Goal: Find specific page/section: Find specific page/section

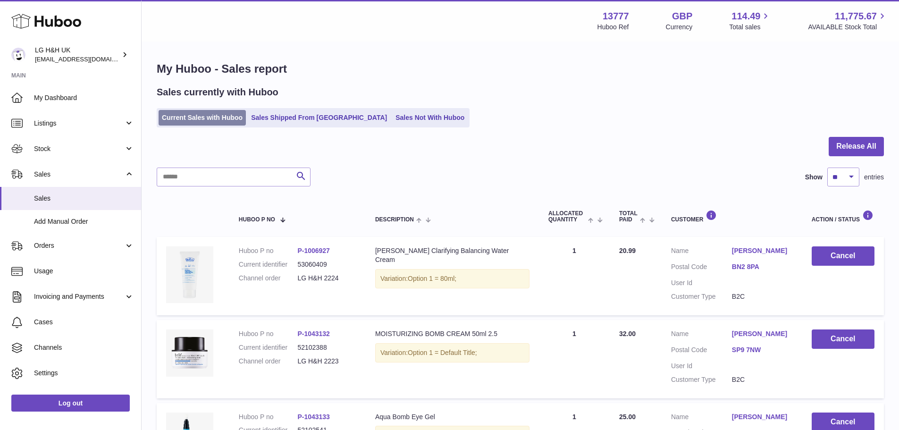
drag, startPoint x: 0, startPoint y: 0, endPoint x: 198, endPoint y: 118, distance: 230.5
click at [198, 118] on link "Current Sales with Huboo" at bounding box center [202, 118] width 87 height 16
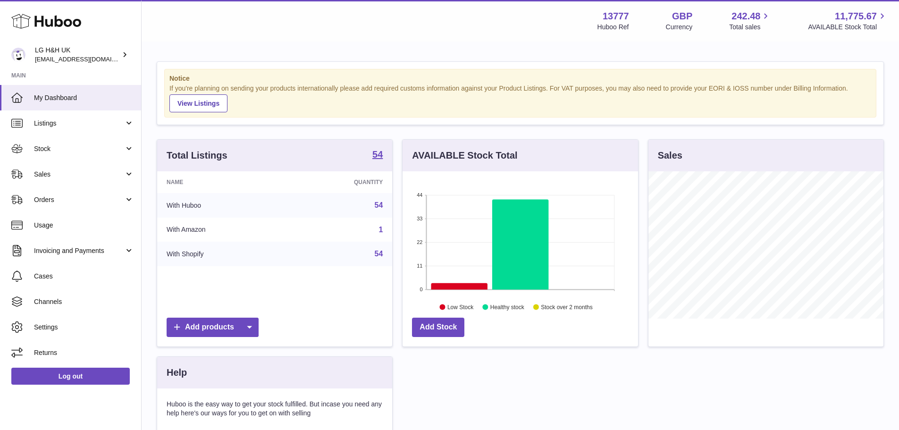
scroll to position [147, 236]
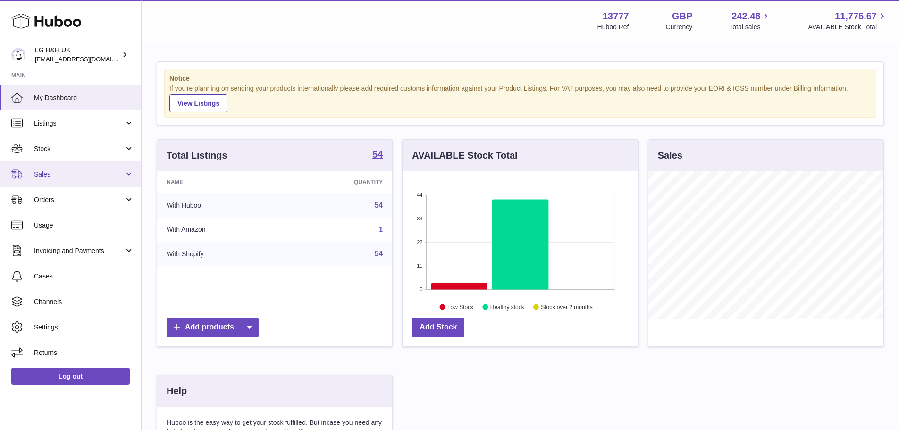
click at [65, 173] on span "Sales" at bounding box center [79, 174] width 90 height 9
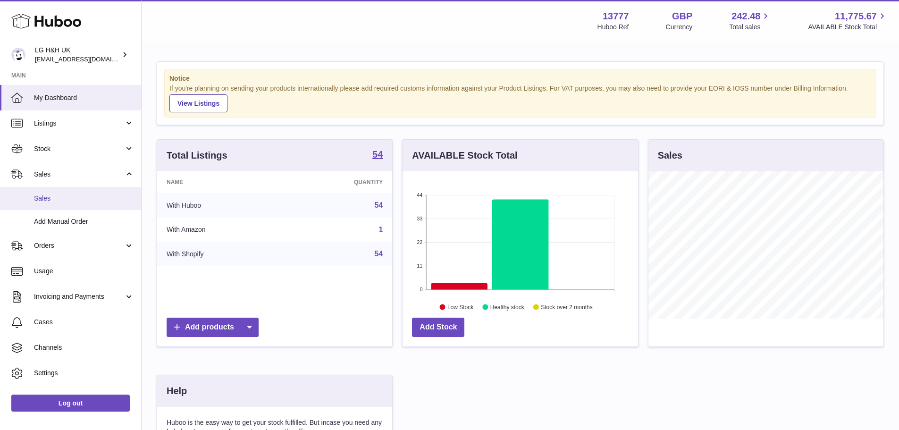
click at [52, 196] on span "Sales" at bounding box center [84, 198] width 100 height 9
